Goal: Transaction & Acquisition: Purchase product/service

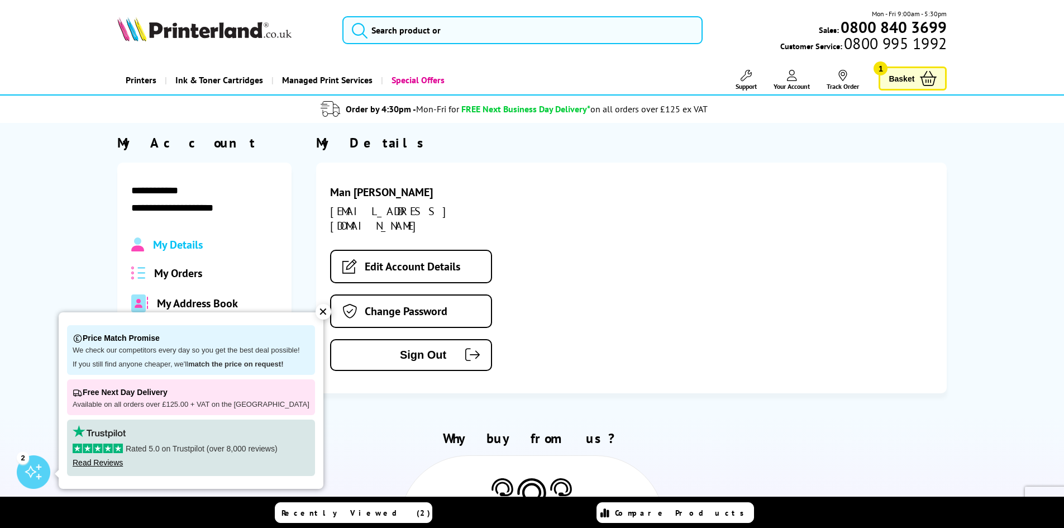
click at [432, 50] on div "Mon - Fri 9:00am - 5:30pm Sales: 0800 840 3699 Customer Service: 0800 995 1992" at bounding box center [531, 32] width 893 height 49
click at [458, 28] on input "search" at bounding box center [522, 30] width 360 height 28
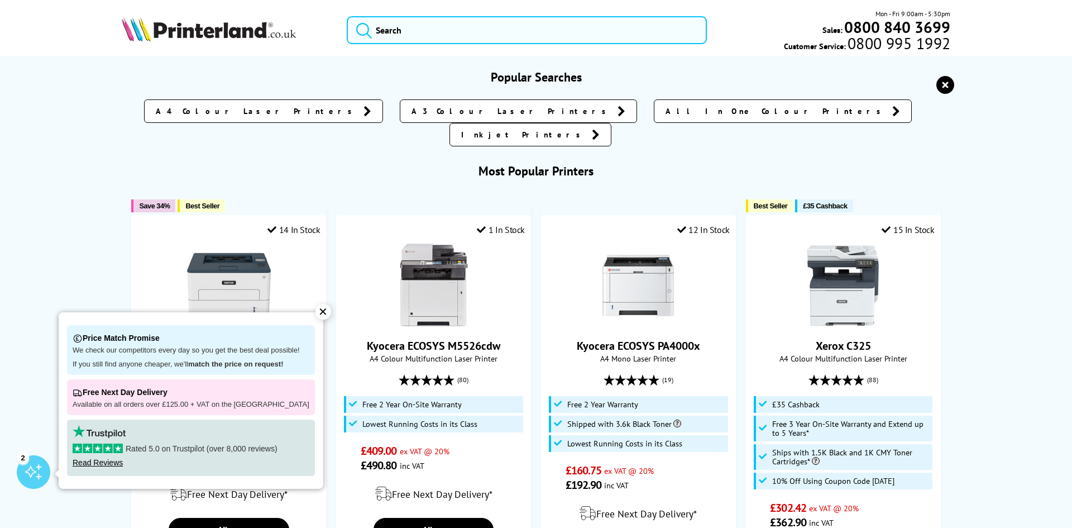
click at [315, 309] on div "✕" at bounding box center [323, 312] width 16 height 16
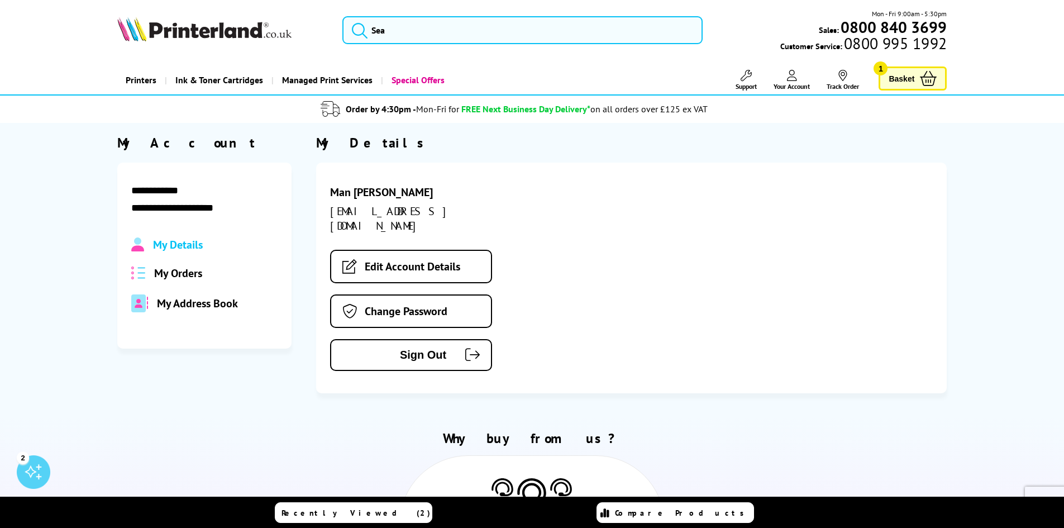
click at [247, 32] on img at bounding box center [204, 29] width 174 height 25
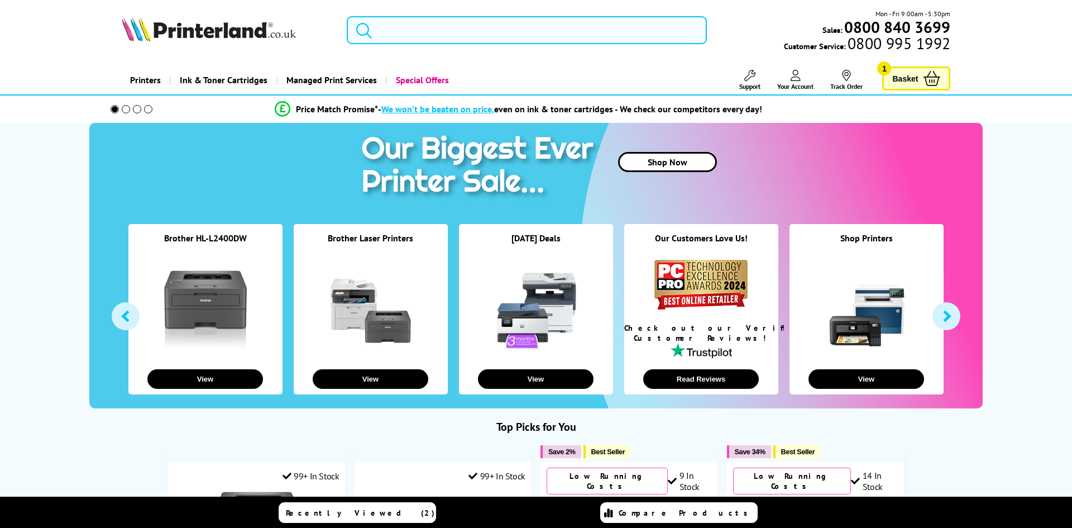
click at [559, 40] on input "search" at bounding box center [527, 30] width 360 height 28
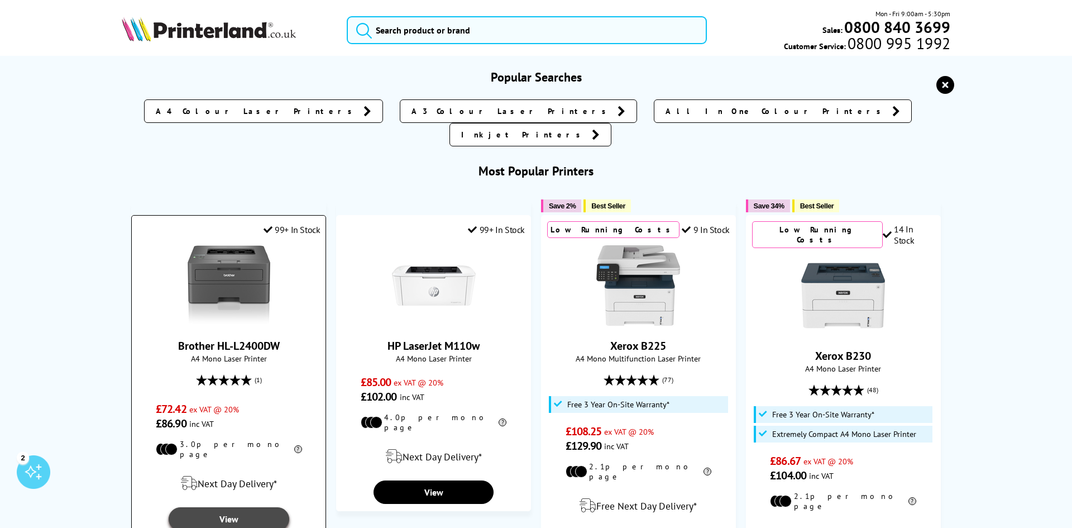
click at [248, 507] on link "View" at bounding box center [229, 518] width 120 height 23
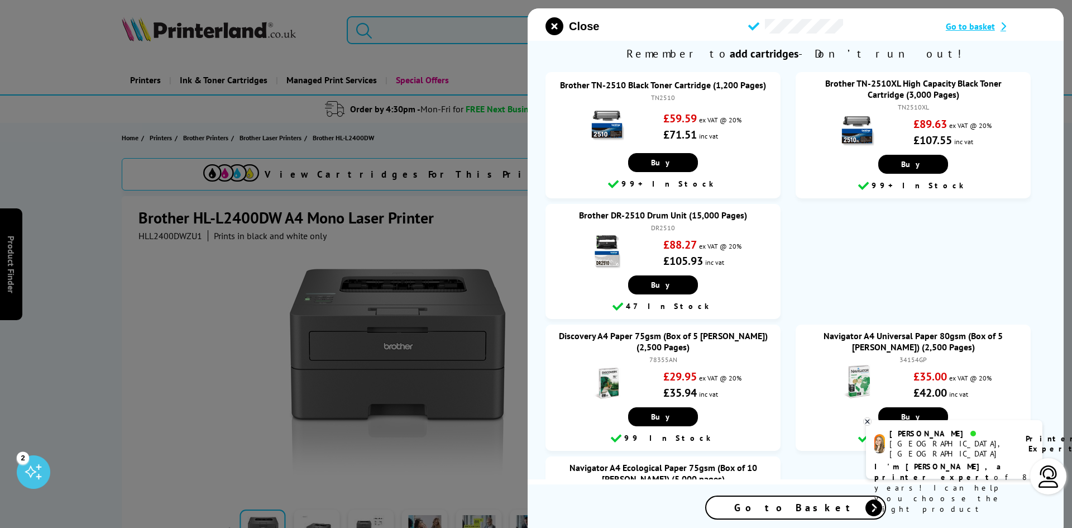
click at [792, 511] on span "Go to Basket" at bounding box center [795, 507] width 123 height 13
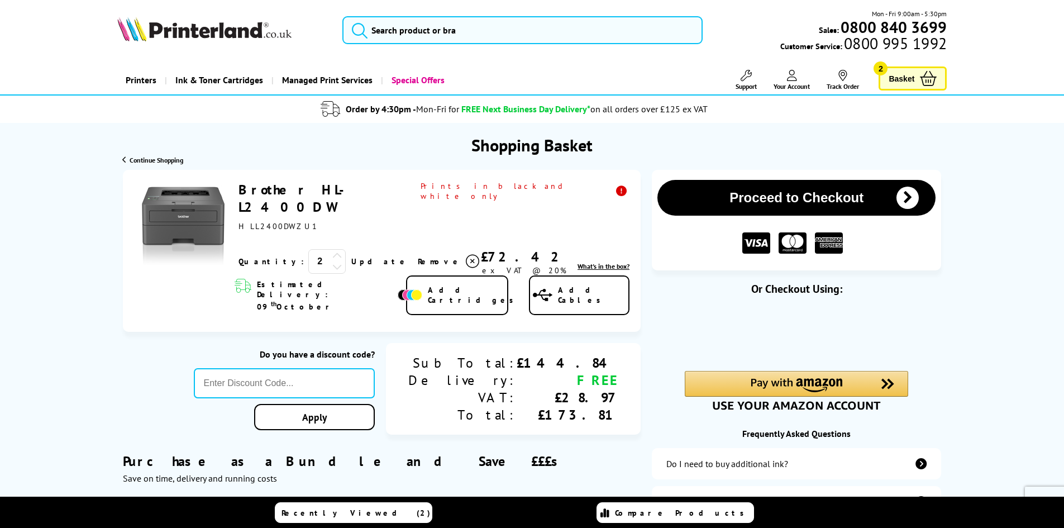
click at [332, 261] on icon at bounding box center [337, 266] width 10 height 10
drag, startPoint x: 575, startPoint y: 370, endPoint x: 610, endPoint y: 377, distance: 35.3
click at [610, 389] on div "£28.97" at bounding box center [567, 397] width 102 height 17
click at [618, 436] on div "Purchase as a Bundle and Save £££s Save on time, delivery and running costs" at bounding box center [382, 460] width 518 height 48
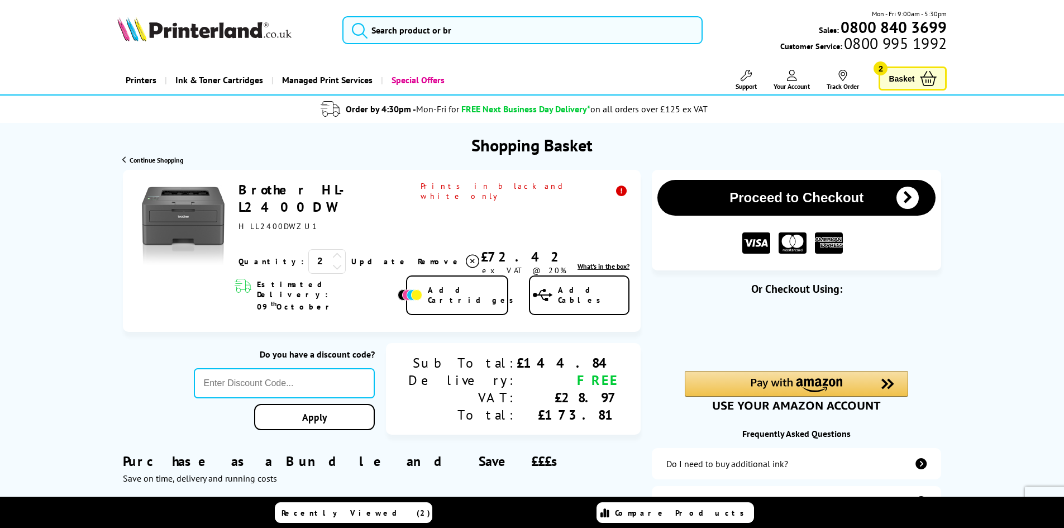
click at [332, 261] on icon at bounding box center [337, 266] width 10 height 10
click at [494, 33] on input "search" at bounding box center [522, 30] width 360 height 28
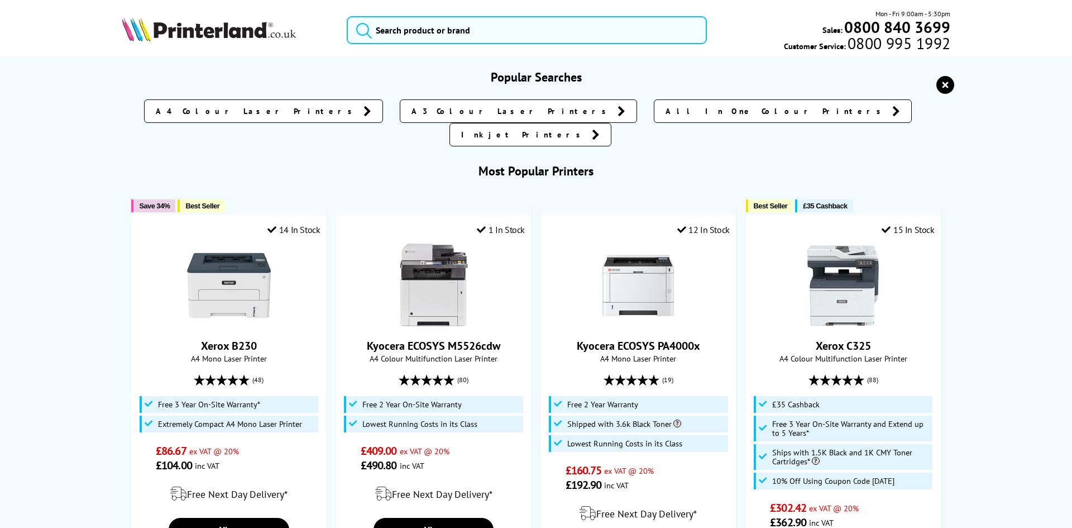
click at [197, 17] on img at bounding box center [209, 29] width 174 height 25
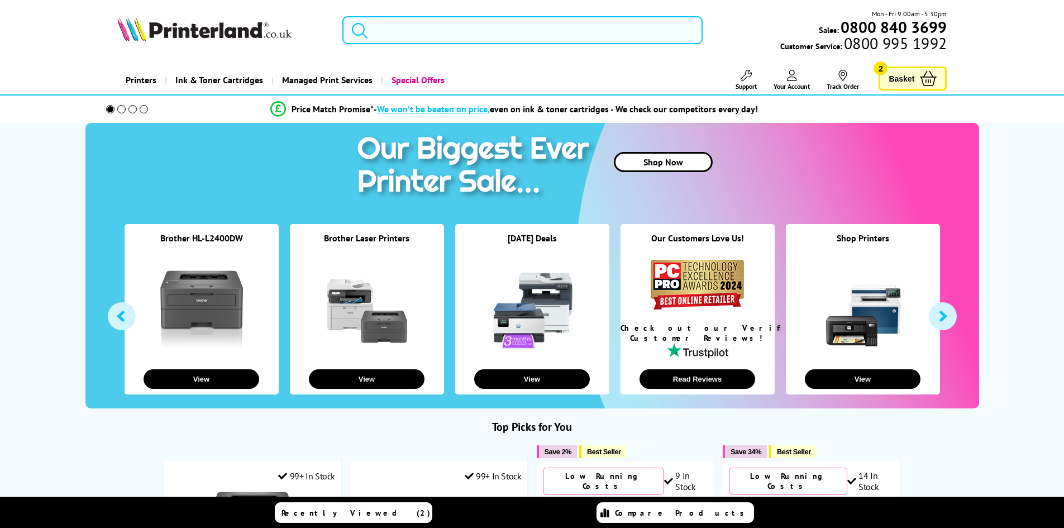
click at [908, 80] on span "Basket" at bounding box center [901, 78] width 26 height 15
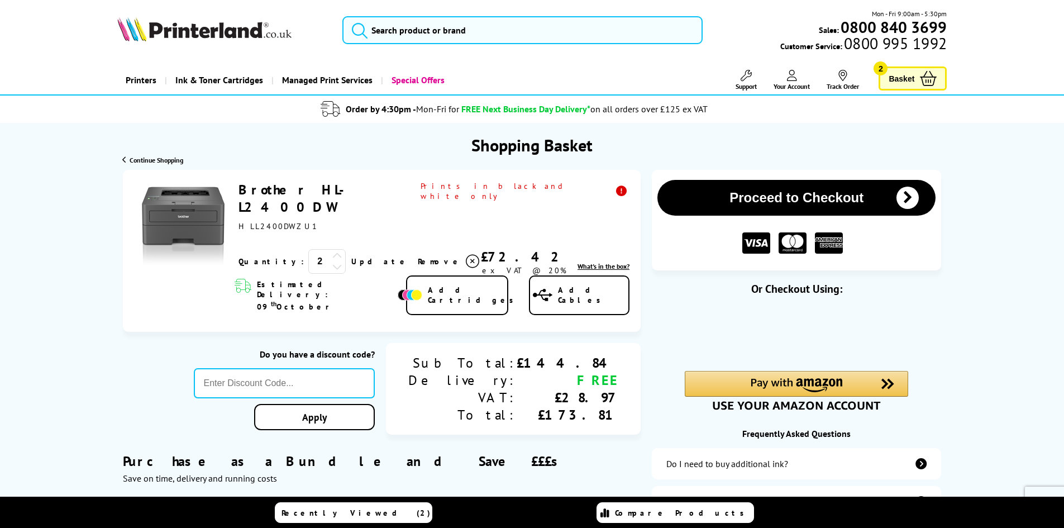
click at [332, 261] on icon at bounding box center [337, 266] width 10 height 10
click at [466, 255] on icon at bounding box center [472, 261] width 13 height 13
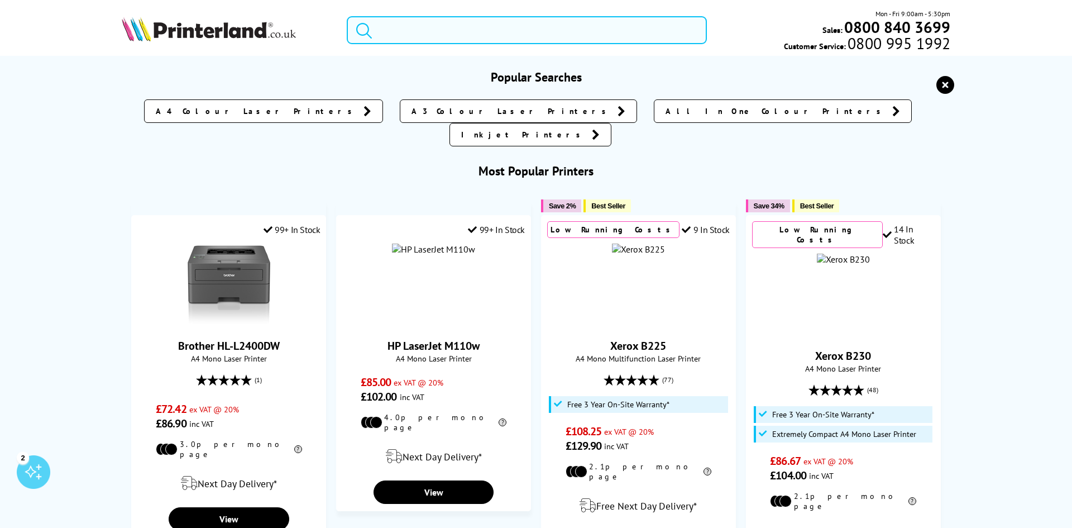
click at [484, 41] on input "search" at bounding box center [527, 30] width 360 height 28
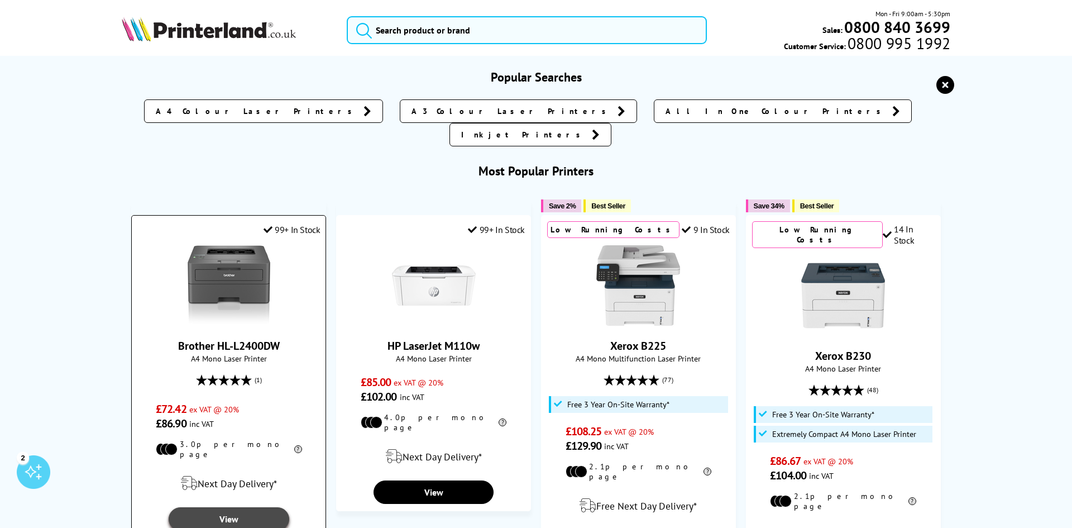
click at [258, 507] on link "View" at bounding box center [229, 518] width 120 height 23
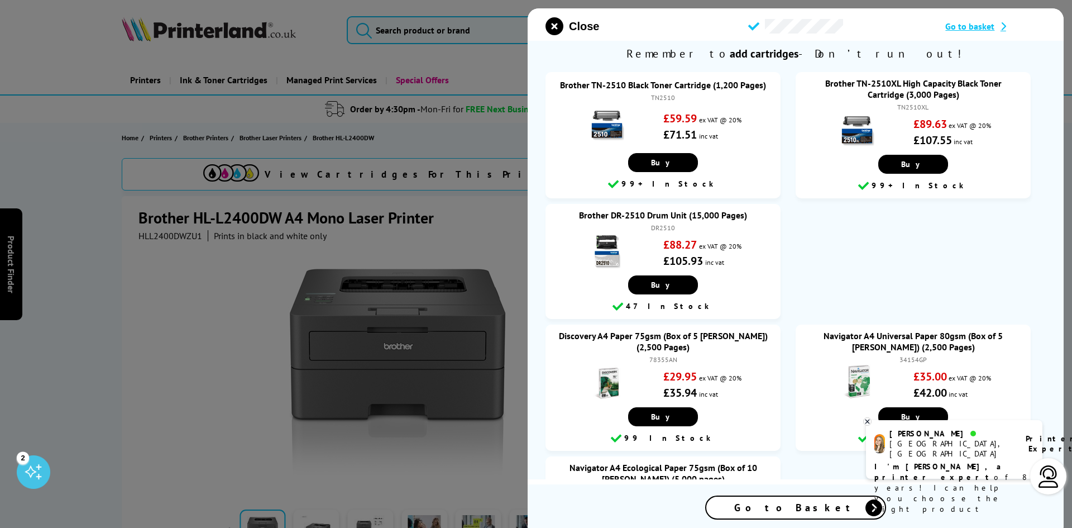
click at [828, 507] on div "Go to Basket" at bounding box center [795, 507] width 179 height 22
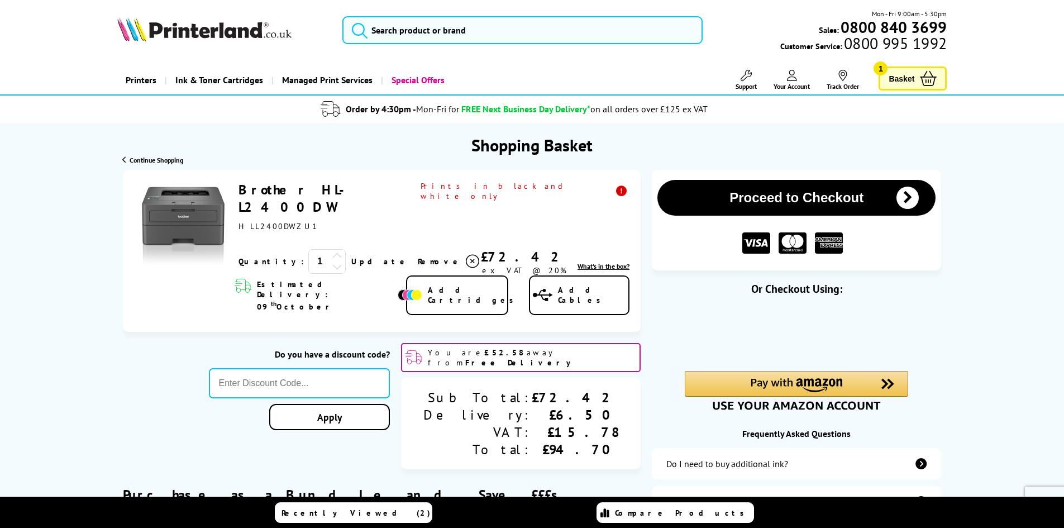
click at [329, 186] on link "Brother HL-L2400DW" at bounding box center [297, 198] width 118 height 35
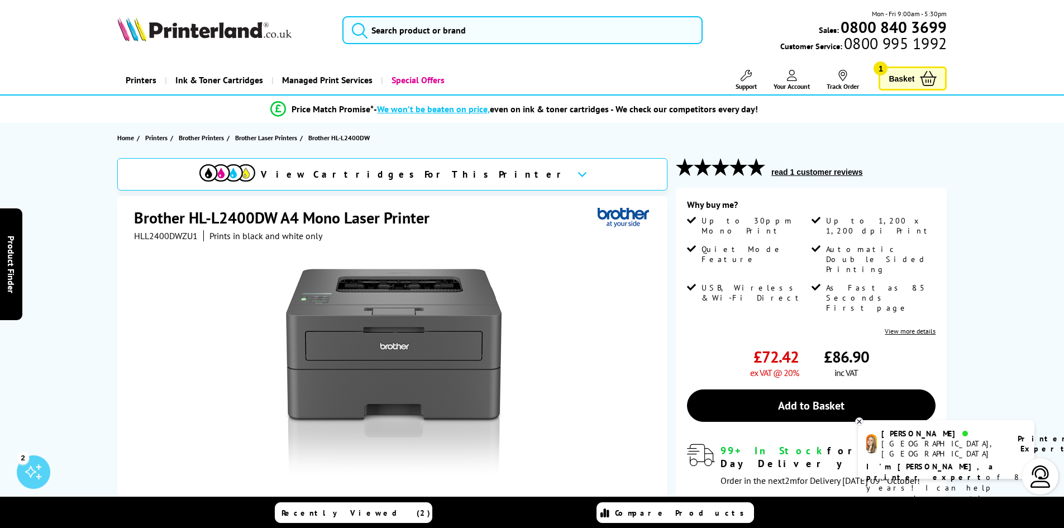
click at [904, 80] on span "Basket" at bounding box center [901, 78] width 26 height 15
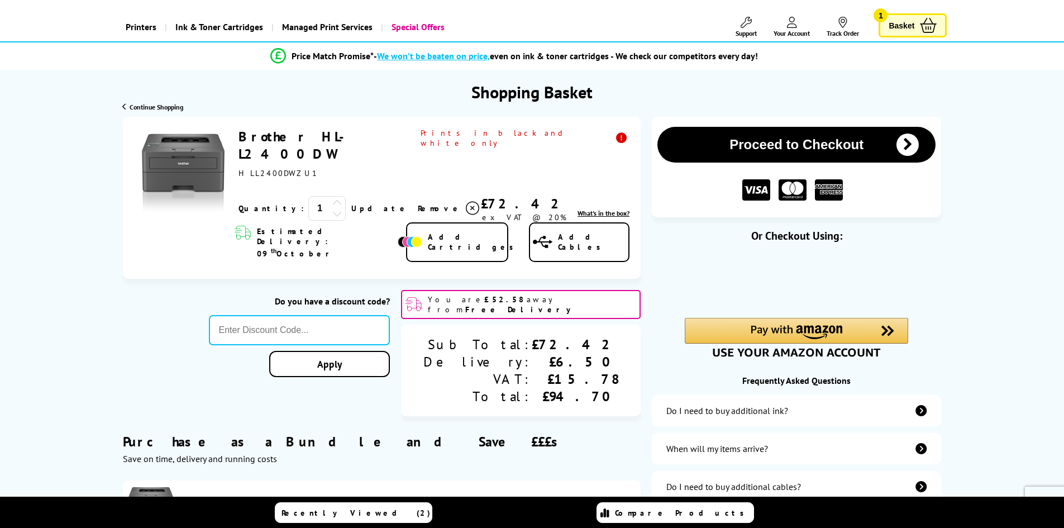
scroll to position [56, 0]
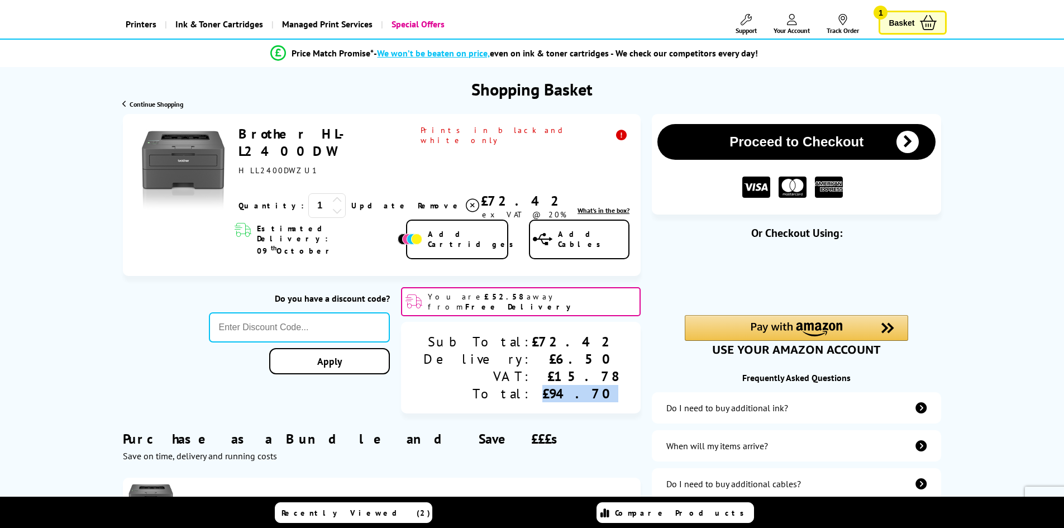
drag, startPoint x: 620, startPoint y: 365, endPoint x: 561, endPoint y: 366, distance: 58.7
click at [561, 366] on div "Sub Total: Delivery: VAT: Total: £72.42 £6.50 £15.78 £94.70" at bounding box center [521, 368] width 240 height 92
click at [561, 385] on div "£94.70" at bounding box center [575, 393] width 87 height 17
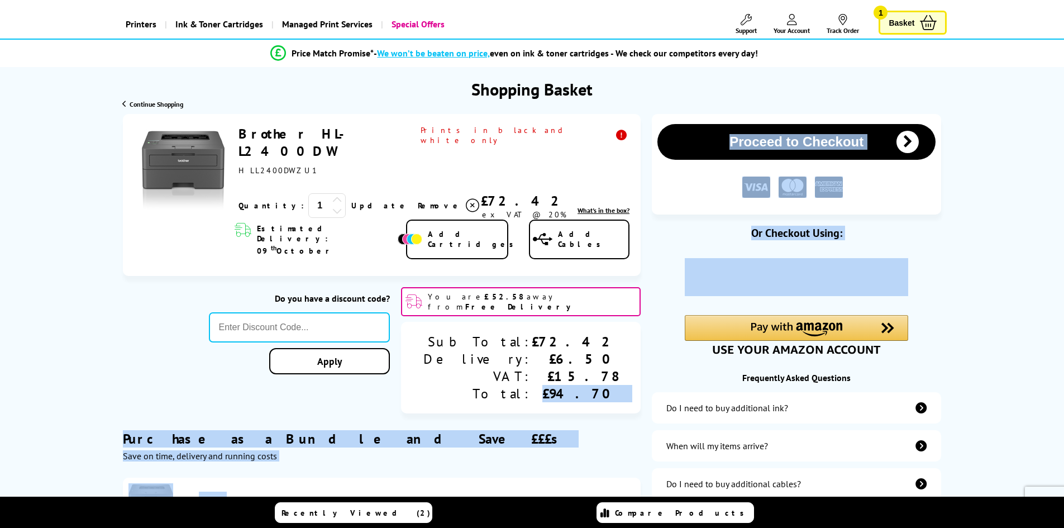
drag, startPoint x: 578, startPoint y: 362, endPoint x: 658, endPoint y: 362, distance: 80.4
click at [658, 362] on div "Proceed to Checkout Shopping Basket ex VAT @ 20% 1 Update Close th" at bounding box center [531, 402] width 893 height 576
click at [658, 362] on div "Proceed to Checkout Or Checkout Using:" at bounding box center [796, 402] width 289 height 576
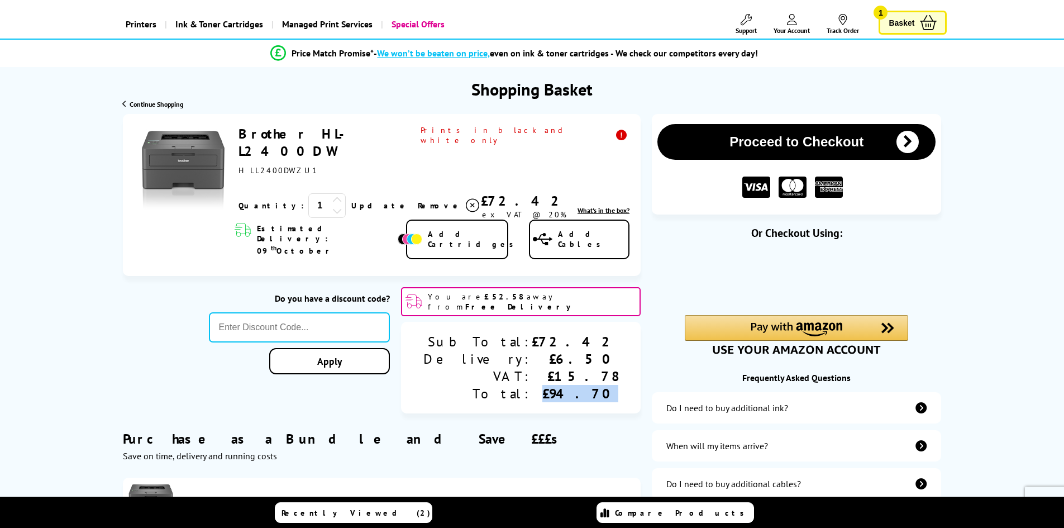
drag, startPoint x: 619, startPoint y: 365, endPoint x: 550, endPoint y: 370, distance: 68.9
click at [550, 370] on div "Sub Total: Delivery: VAT: Total: £72.42 £6.50 £15.78 £94.70" at bounding box center [521, 368] width 240 height 92
click at [550, 385] on div "£94.70" at bounding box center [575, 393] width 87 height 17
click at [602, 385] on div "£94.70" at bounding box center [575, 393] width 87 height 17
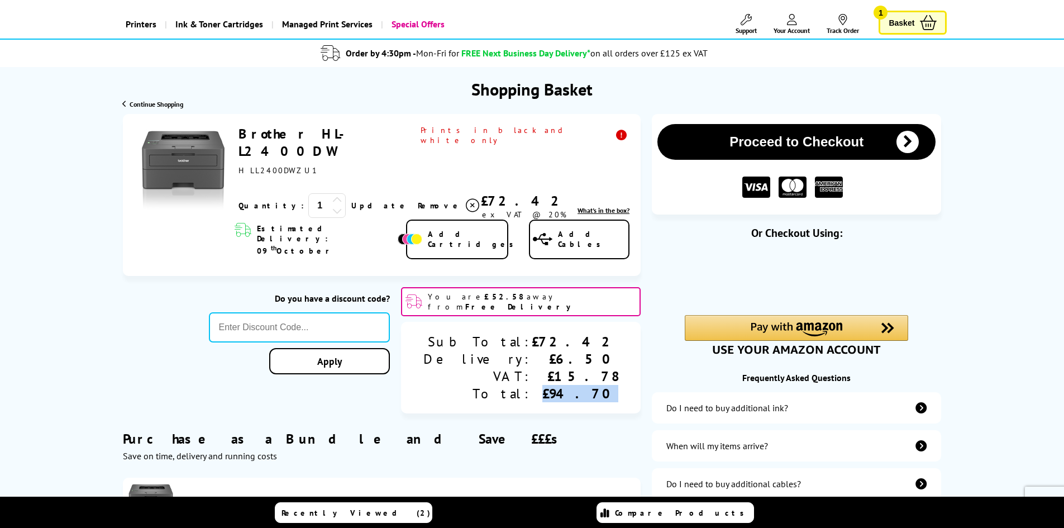
drag, startPoint x: 608, startPoint y: 366, endPoint x: 548, endPoint y: 367, distance: 60.3
click at [549, 367] on div "Sub Total: Delivery: VAT: Total: £72.42 £6.50 £15.78 £94.70" at bounding box center [521, 368] width 240 height 92
click at [579, 385] on div "£94.70" at bounding box center [575, 393] width 87 height 17
click at [575, 385] on div "£94.70" at bounding box center [575, 393] width 87 height 17
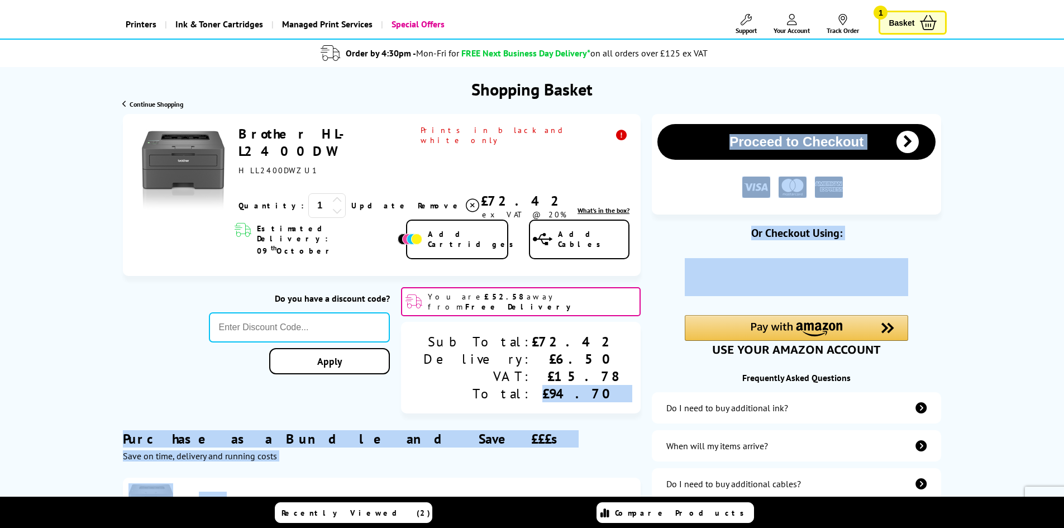
drag, startPoint x: 576, startPoint y: 365, endPoint x: 667, endPoint y: 370, distance: 90.6
click at [667, 370] on div "Proceed to Checkout Shopping Basket ex VAT @ 20% 1 Update Close th" at bounding box center [531, 402] width 893 height 576
click at [667, 370] on div "Proceed to Checkout Or Checkout Using:" at bounding box center [796, 402] width 289 height 576
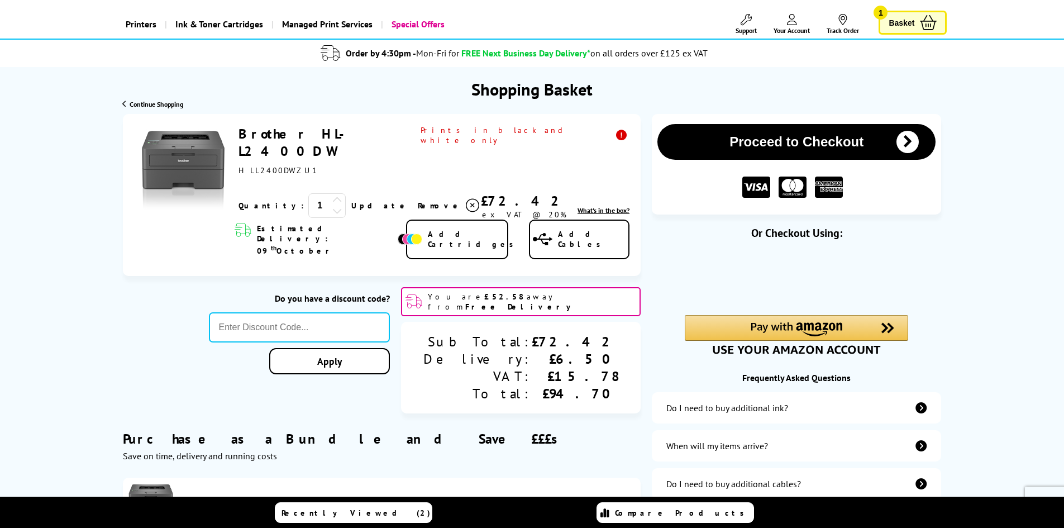
click at [637, 370] on div "Sub Total: Delivery: VAT: Total: £72.42 £6.50 £15.78 £94.70" at bounding box center [521, 368] width 240 height 92
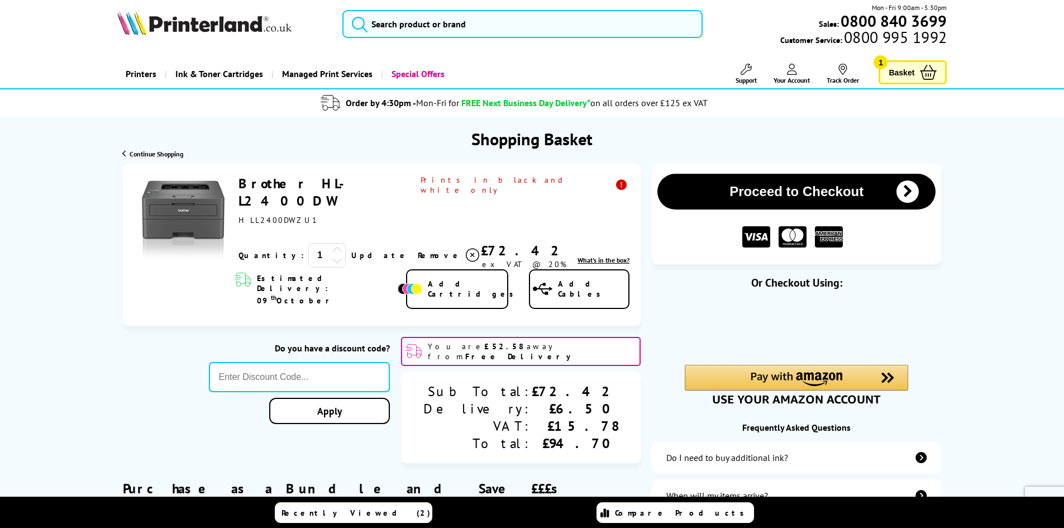
scroll to position [0, 0]
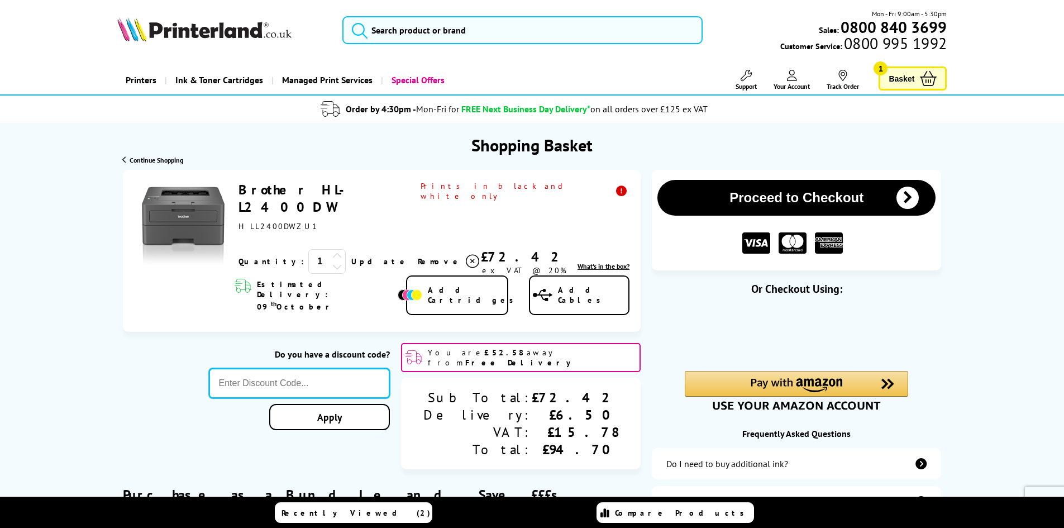
click at [382, 368] on input "text" at bounding box center [299, 383] width 181 height 30
paste input "SIGNUP5"
type input "SIGNUP5"
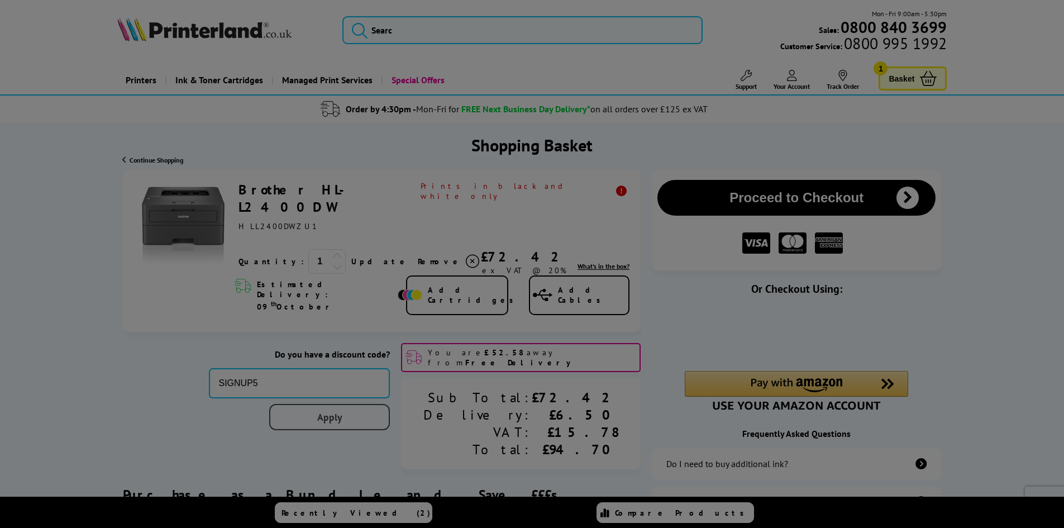
click at [380, 397] on div "Proceed to Checkout Shopping Basket 1 Update" at bounding box center [532, 458] width 1064 height 576
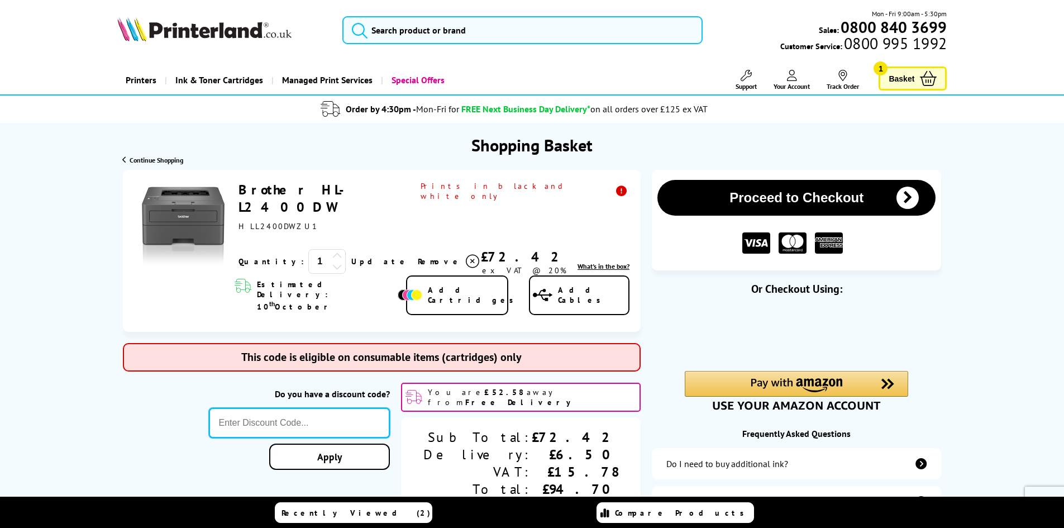
click at [375, 408] on input "text" at bounding box center [299, 423] width 181 height 30
paste input "SELECT10"
type input "SELECT10"
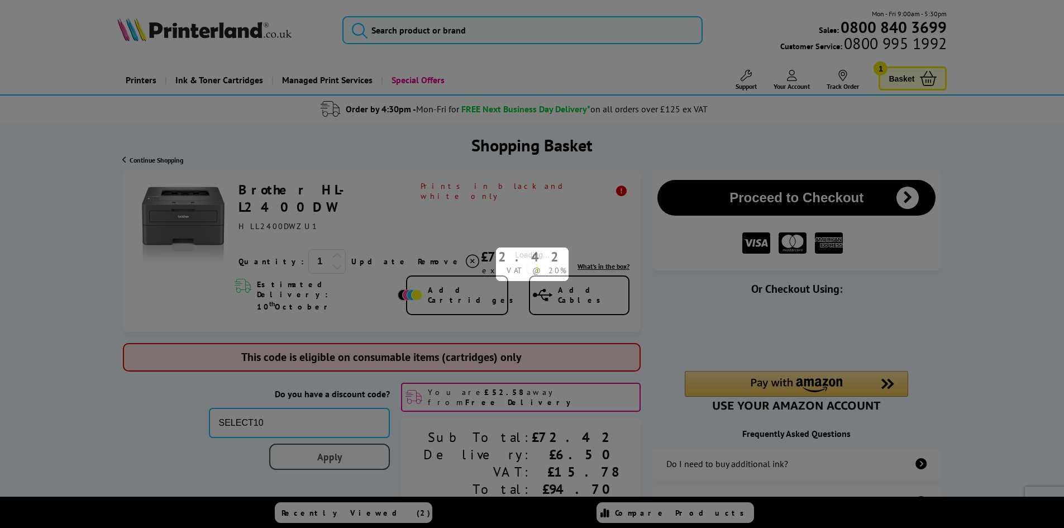
click at [375, 429] on div "Proceed to Checkout Shopping Basket ex VAT @ 20% 1 Update ex VAT @ 20%" at bounding box center [532, 478] width 1064 height 616
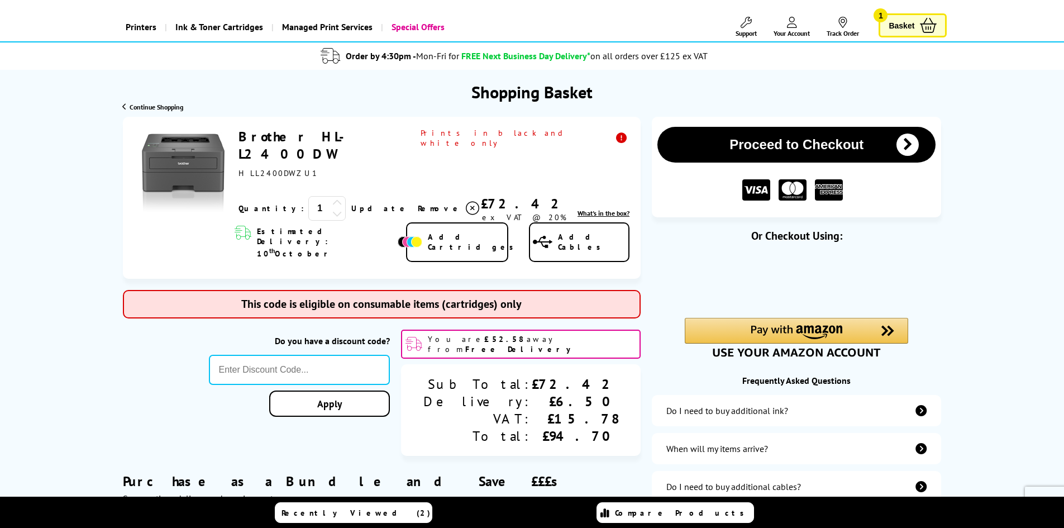
scroll to position [56, 0]
